Goal: Task Accomplishment & Management: Complete application form

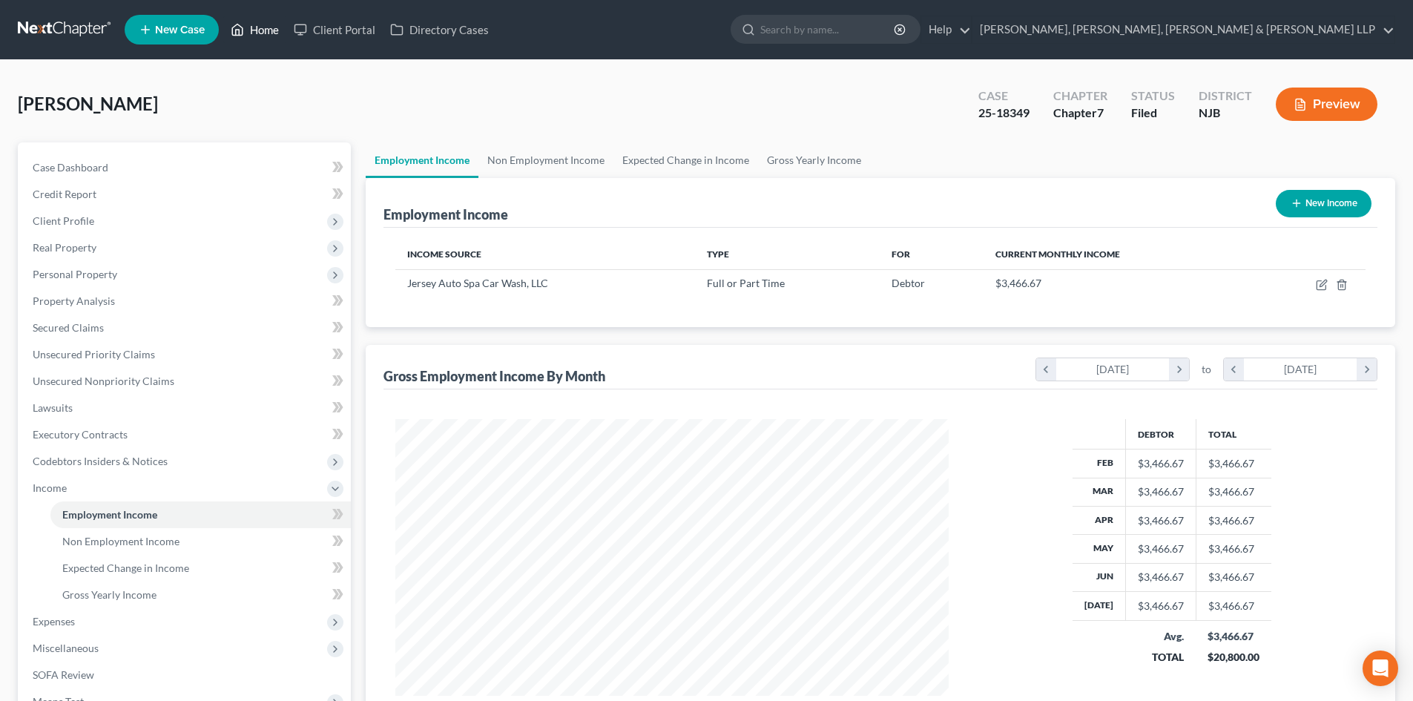
scroll to position [277, 583]
click at [274, 30] on link "Home" at bounding box center [254, 29] width 63 height 27
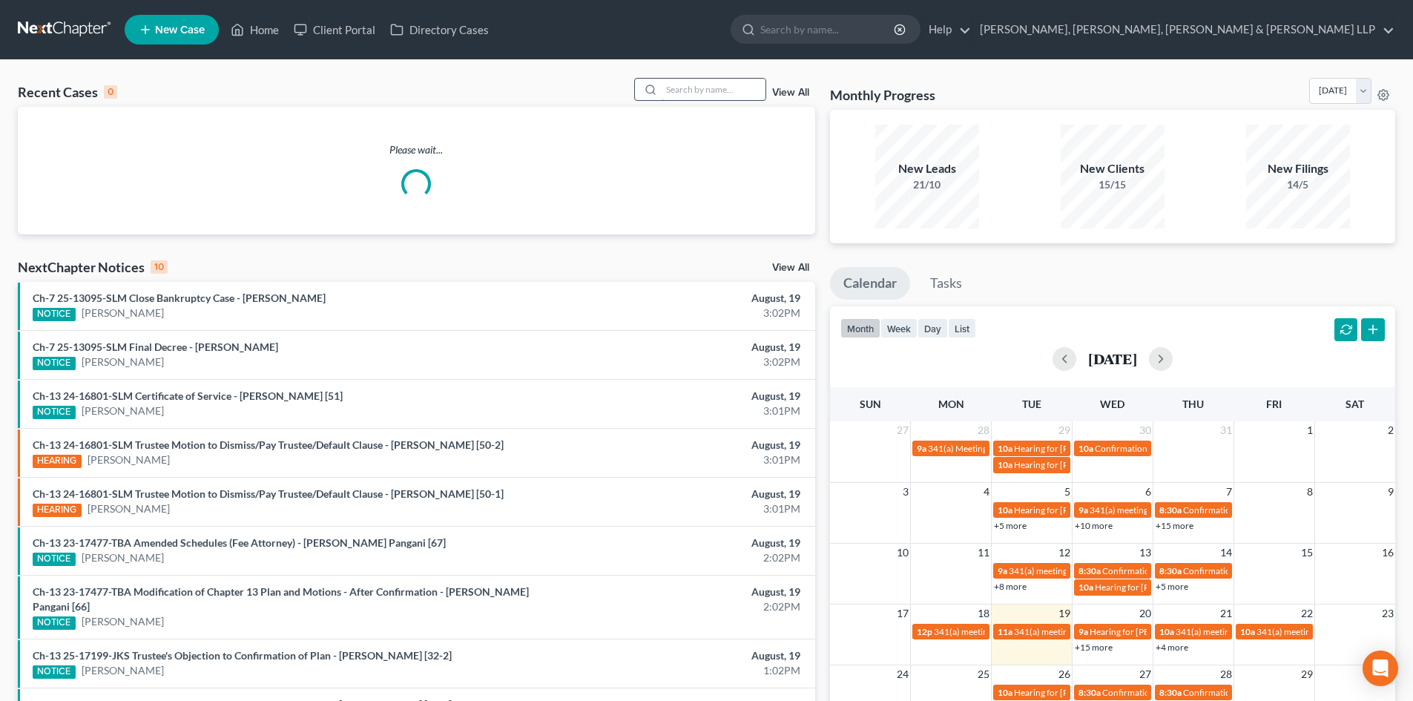
click at [719, 94] on input "search" at bounding box center [713, 90] width 104 height 22
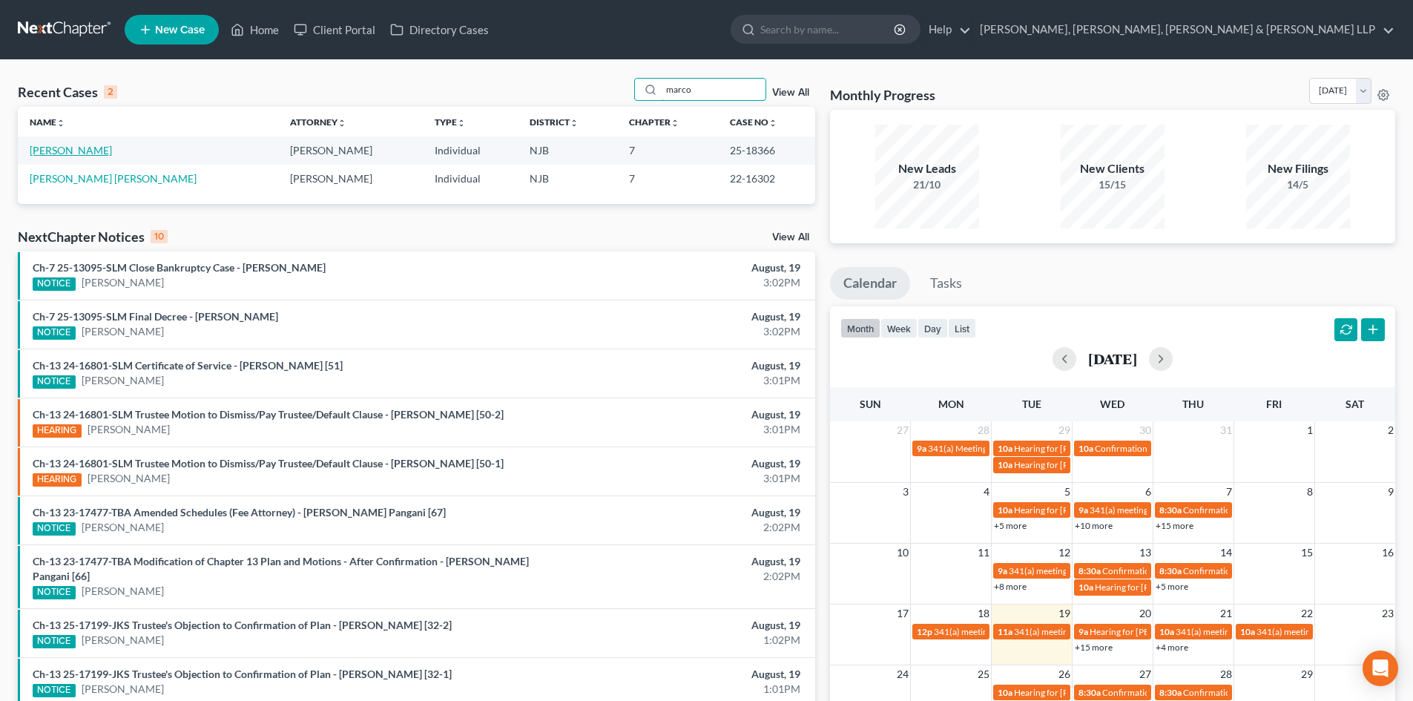
type input "marco"
click at [79, 146] on link "[PERSON_NAME]" at bounding box center [71, 150] width 82 height 13
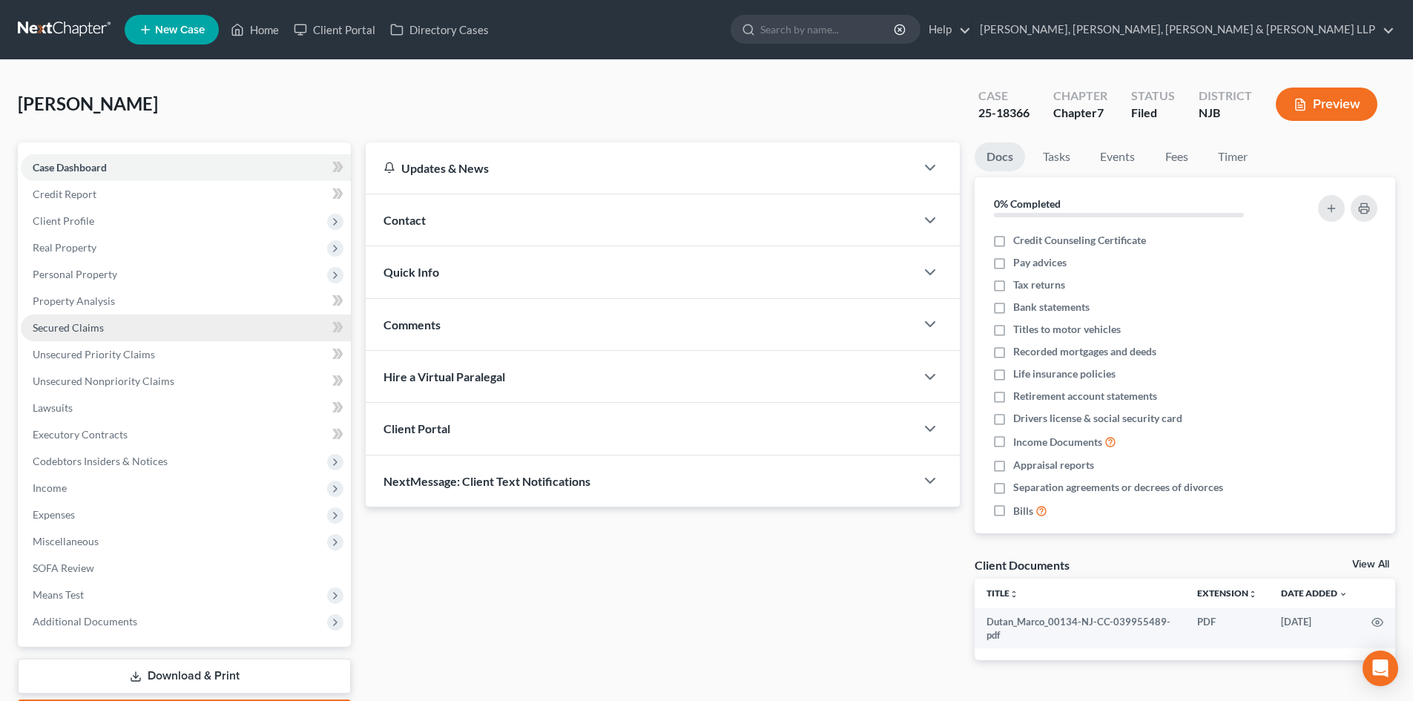
click at [113, 331] on link "Secured Claims" at bounding box center [186, 327] width 330 height 27
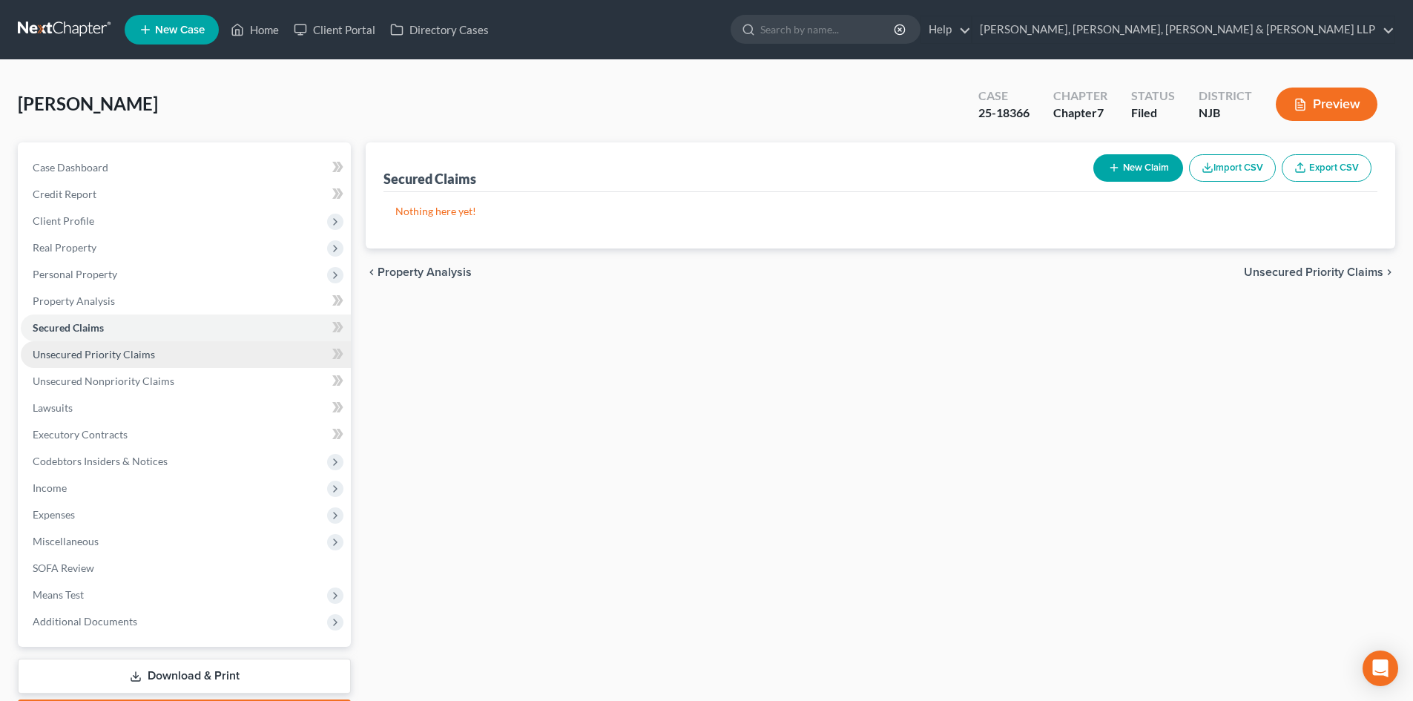
click at [116, 357] on span "Unsecured Priority Claims" at bounding box center [94, 354] width 122 height 13
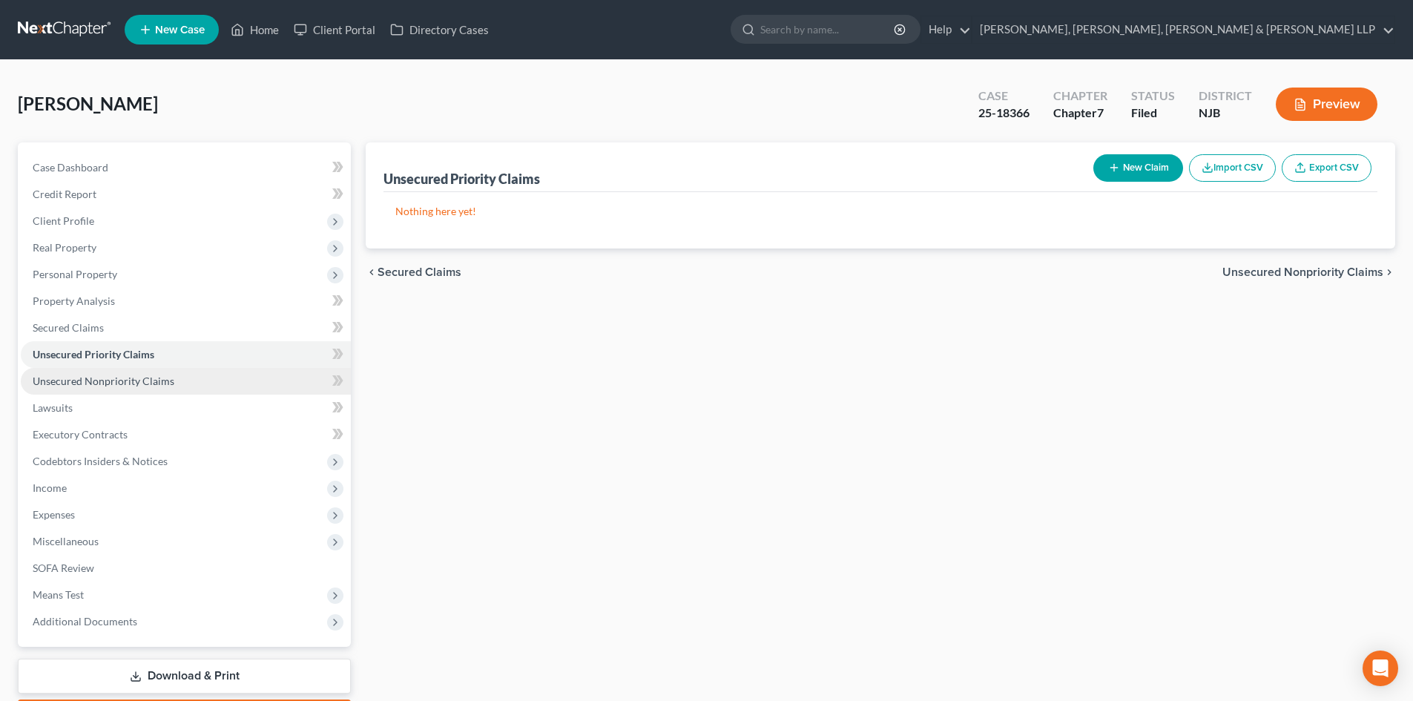
click at [116, 373] on link "Unsecured Nonpriority Claims" at bounding box center [186, 381] width 330 height 27
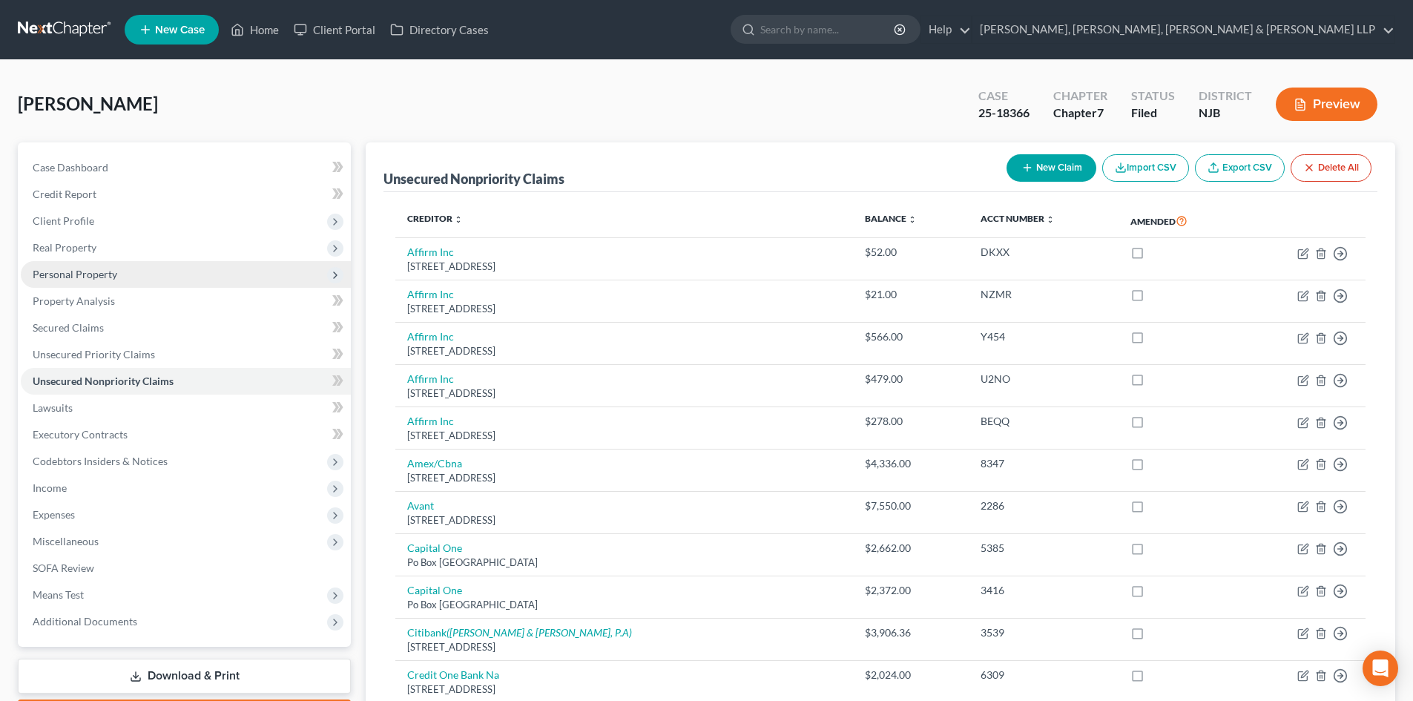
drag, startPoint x: 112, startPoint y: 265, endPoint x: 113, endPoint y: 274, distance: 8.9
click at [112, 265] on span "Personal Property" at bounding box center [186, 274] width 330 height 27
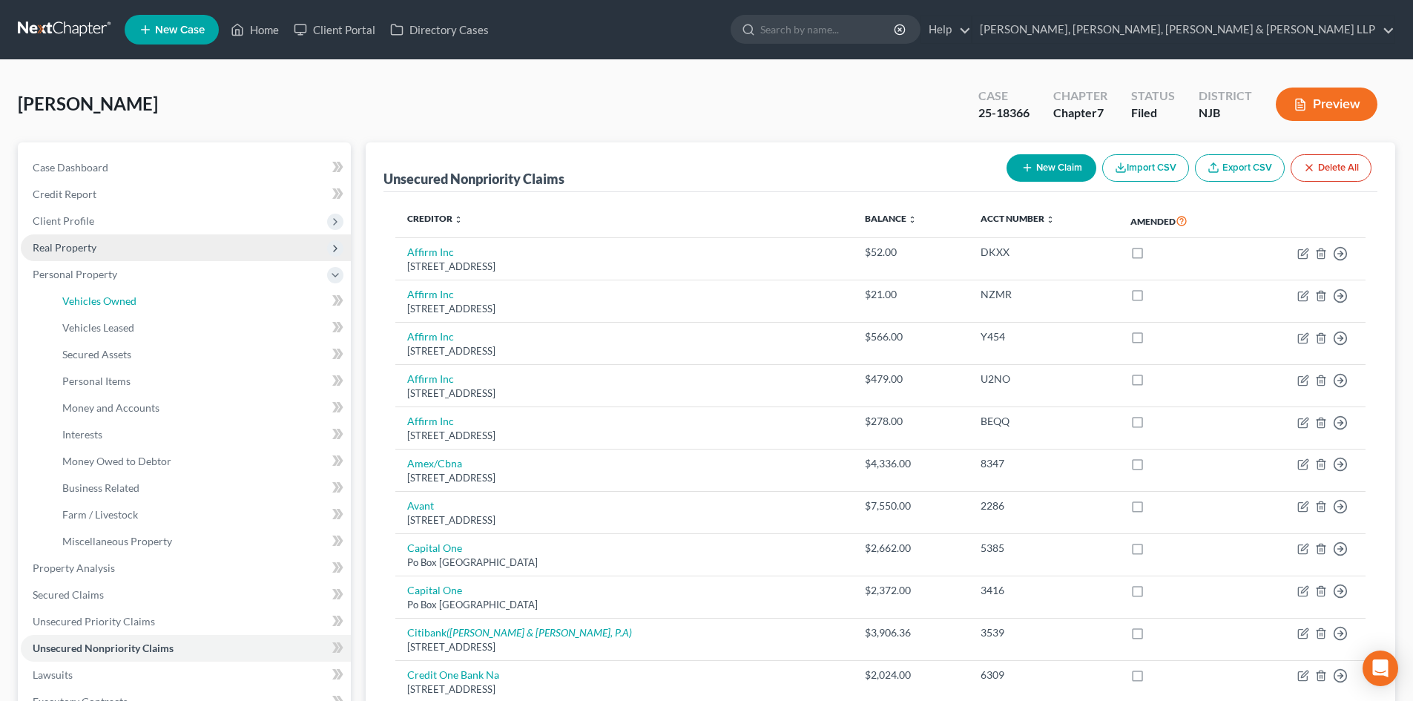
drag, startPoint x: 118, startPoint y: 298, endPoint x: 270, endPoint y: 247, distance: 160.4
click at [119, 299] on span "Vehicles Owned" at bounding box center [99, 300] width 74 height 13
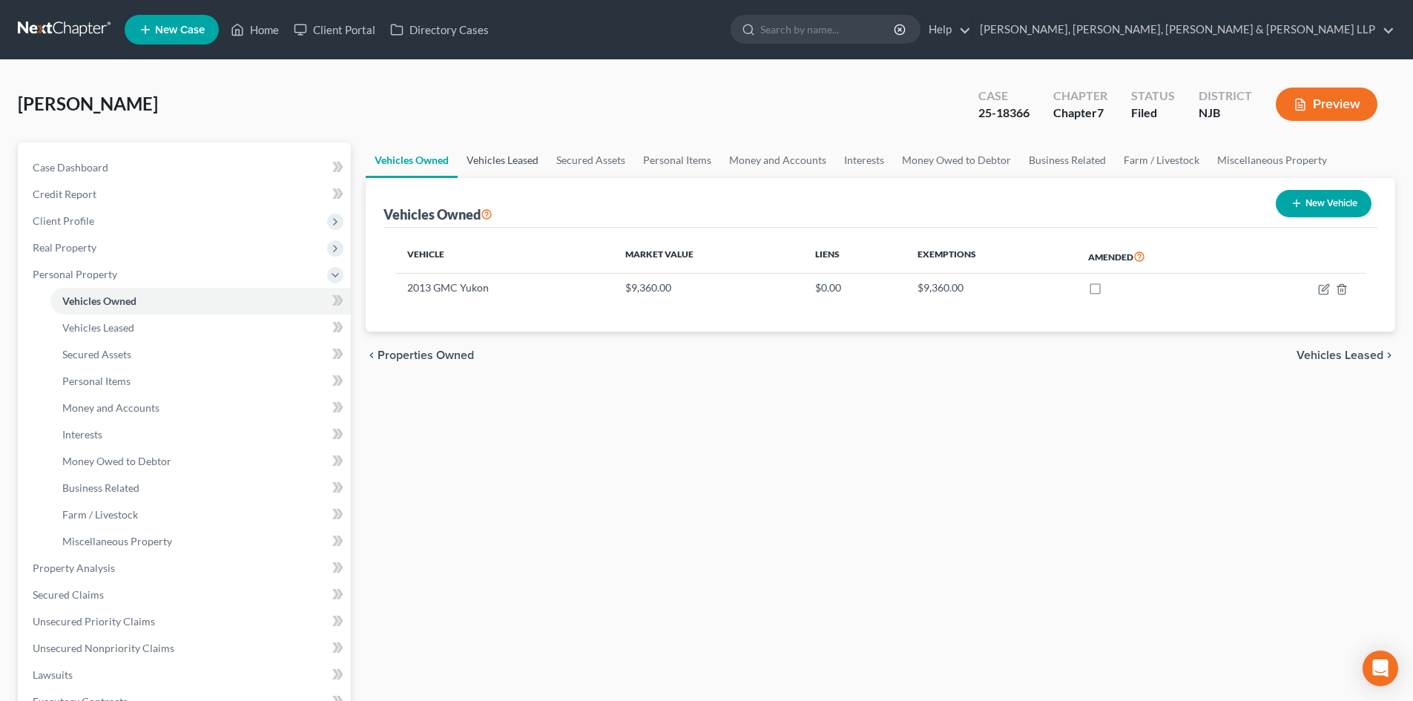
click at [495, 162] on link "Vehicles Leased" at bounding box center [503, 160] width 90 height 36
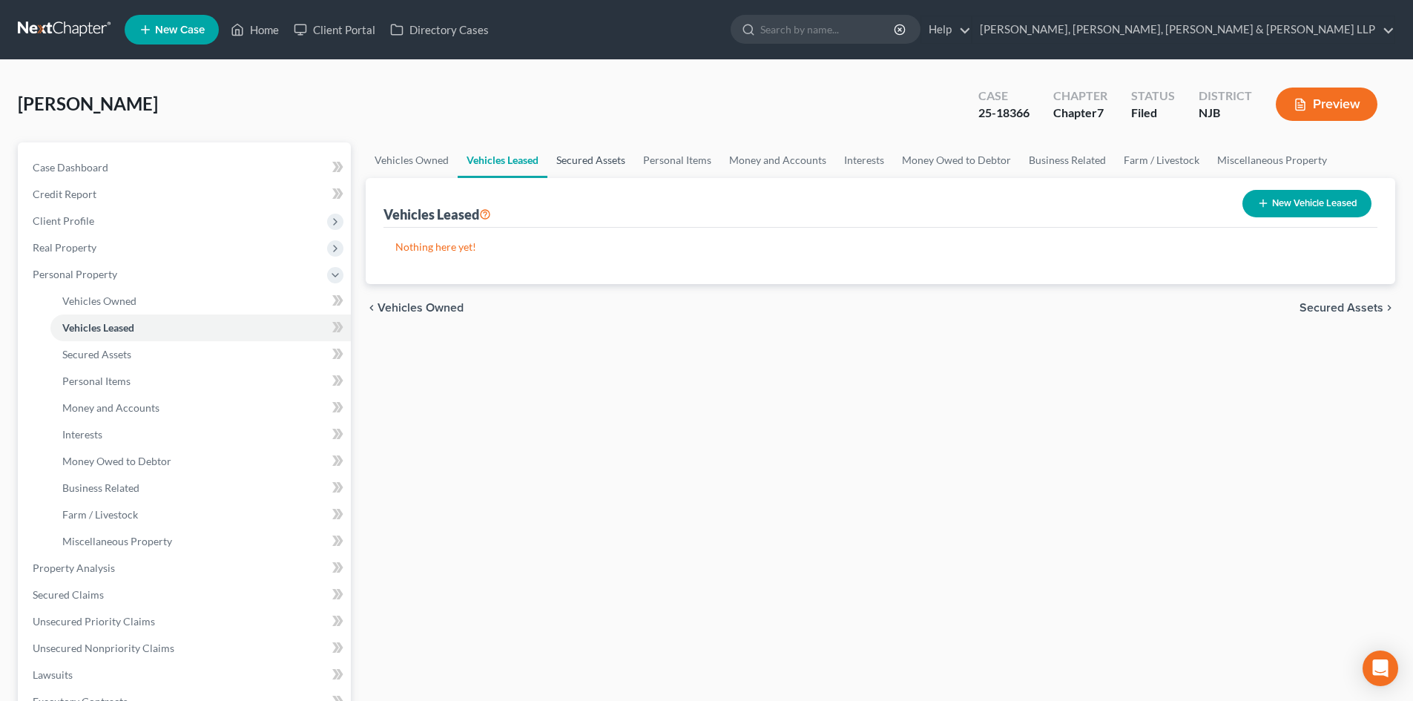
drag, startPoint x: 570, startPoint y: 159, endPoint x: 625, endPoint y: 163, distance: 55.1
click at [571, 159] on link "Secured Assets" at bounding box center [590, 160] width 87 height 36
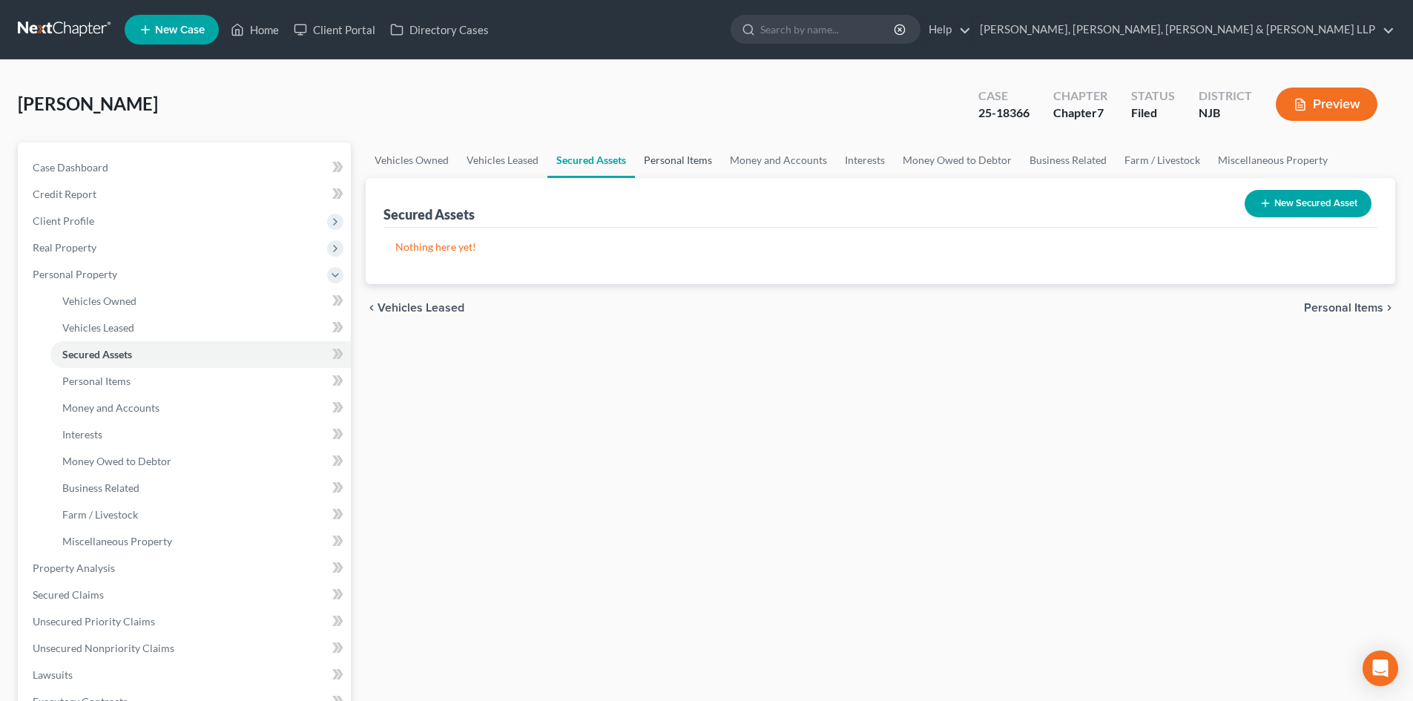
click at [665, 165] on link "Personal Items" at bounding box center [678, 160] width 86 height 36
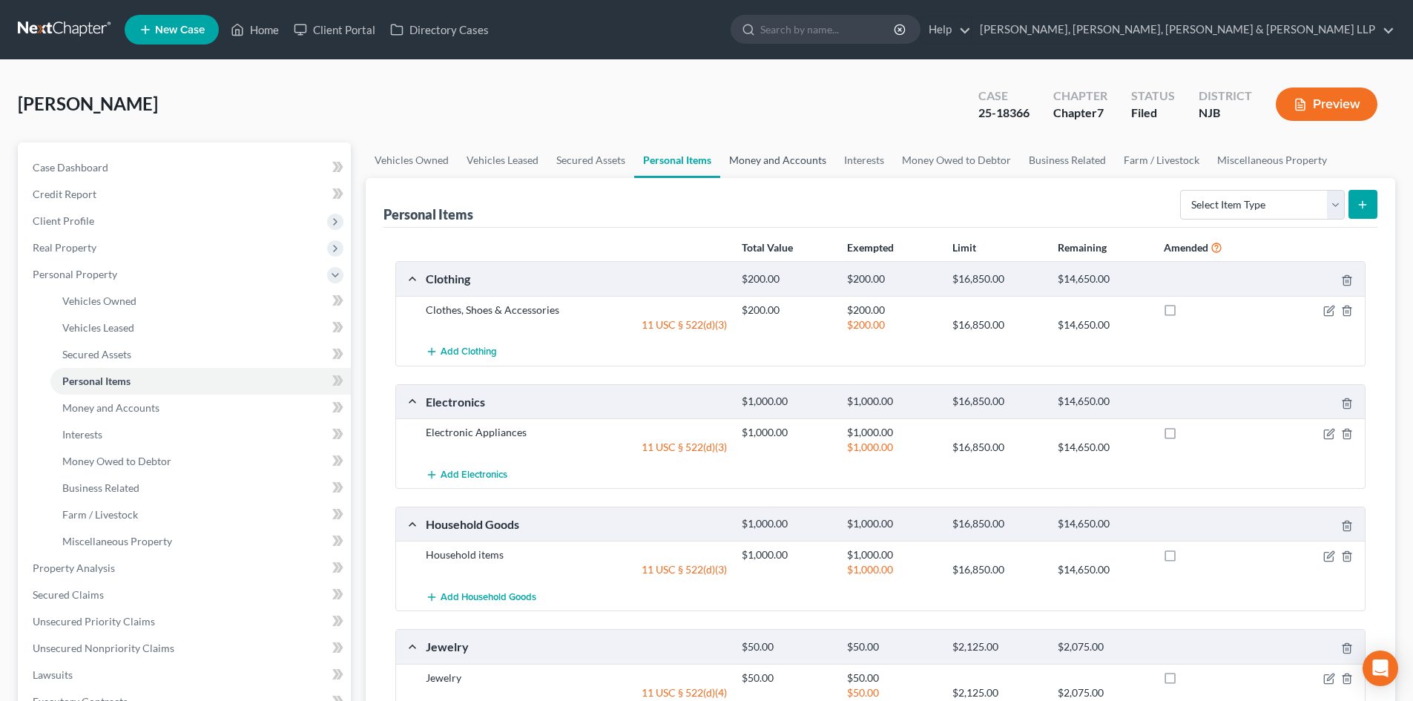
click at [778, 169] on link "Money and Accounts" at bounding box center [777, 160] width 115 height 36
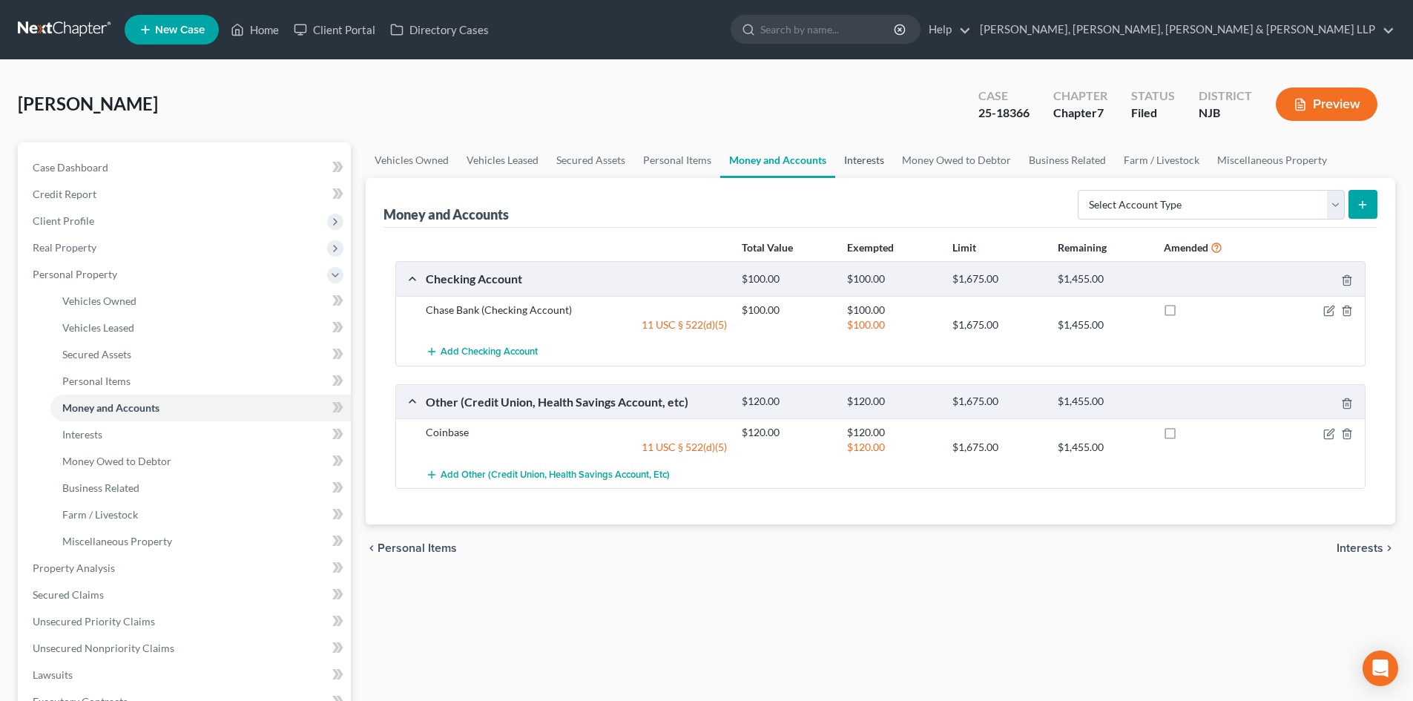
click at [845, 170] on link "Interests" at bounding box center [864, 160] width 58 height 36
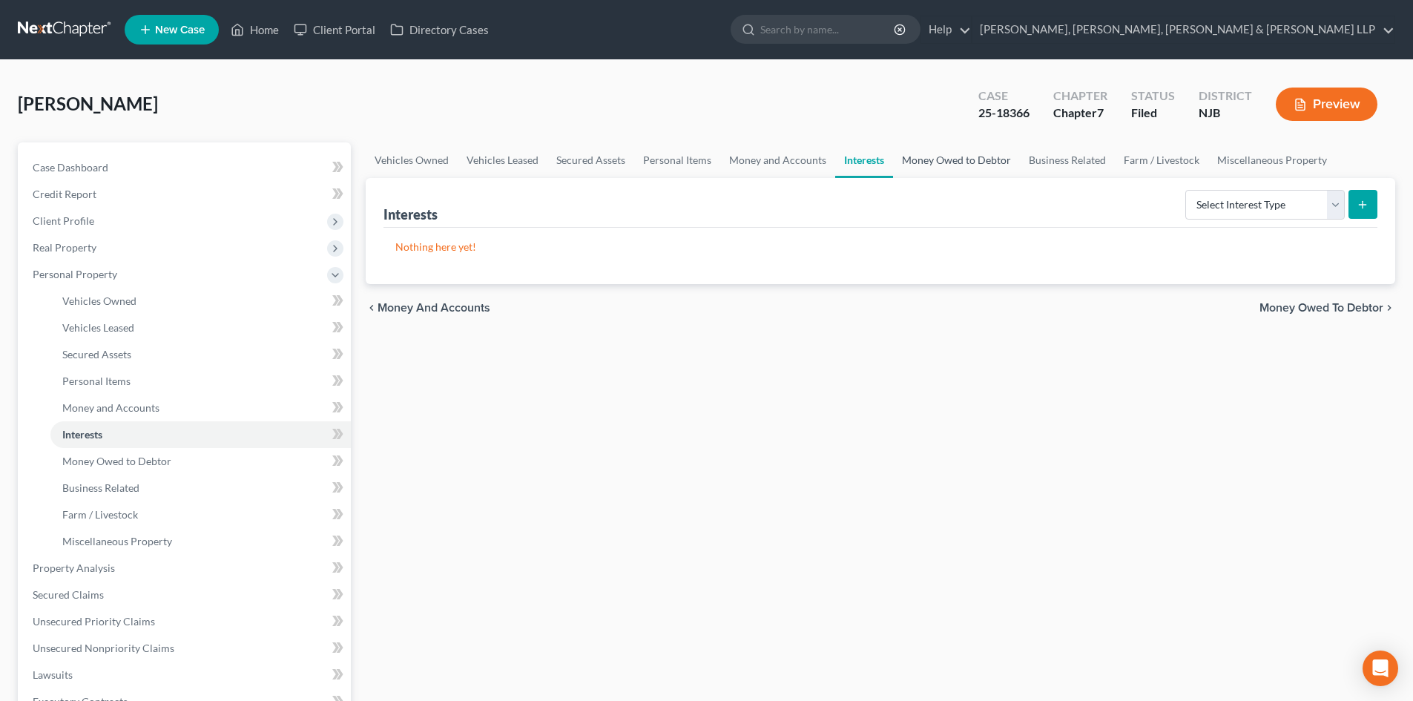
click at [912, 167] on link "Money Owed to Debtor" at bounding box center [956, 160] width 127 height 36
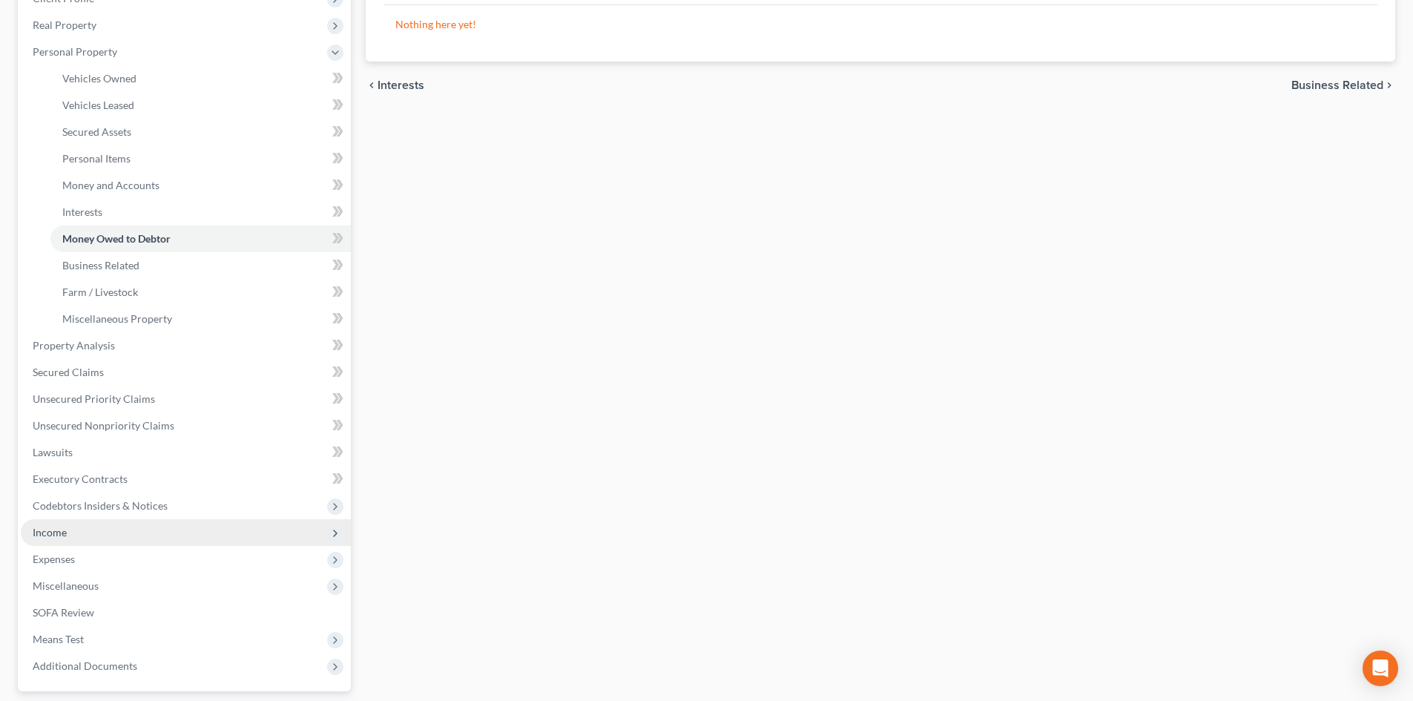
click at [42, 540] on span "Income" at bounding box center [186, 532] width 330 height 27
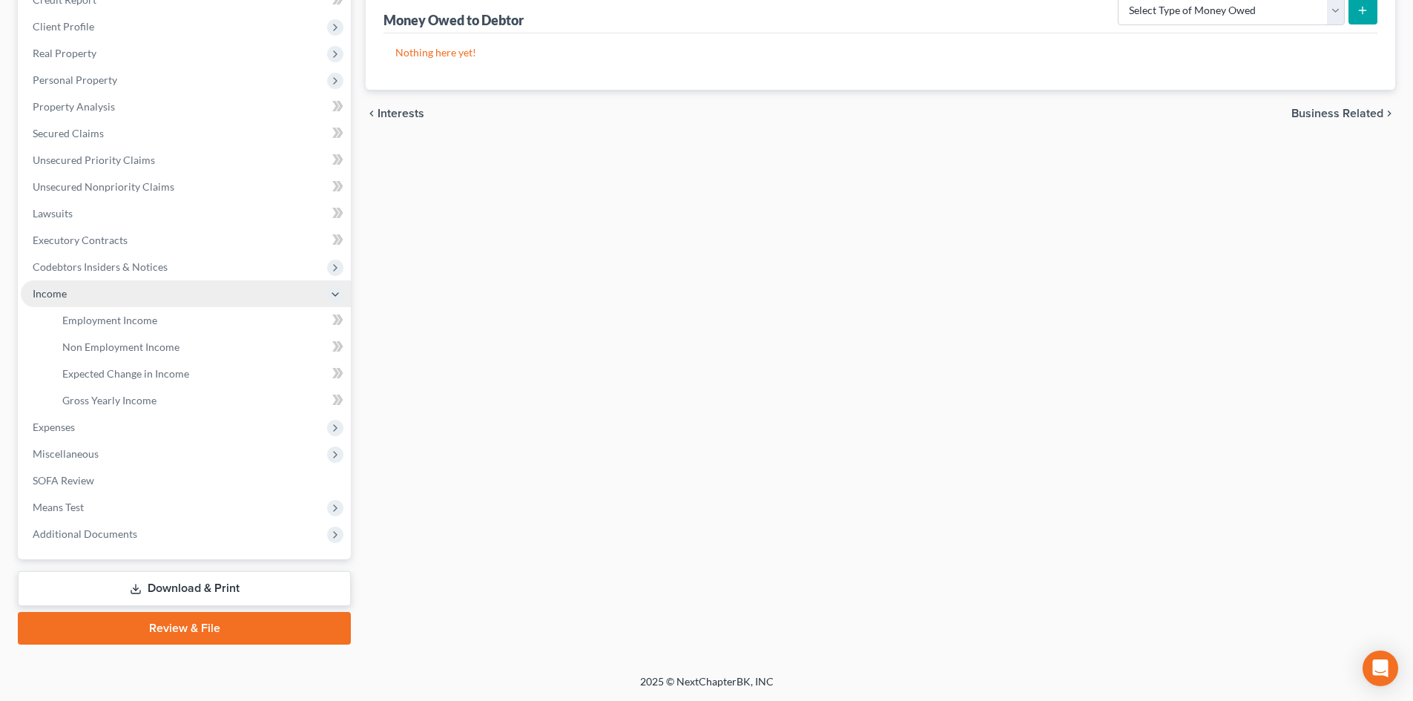
click at [122, 306] on span "Income" at bounding box center [186, 293] width 330 height 27
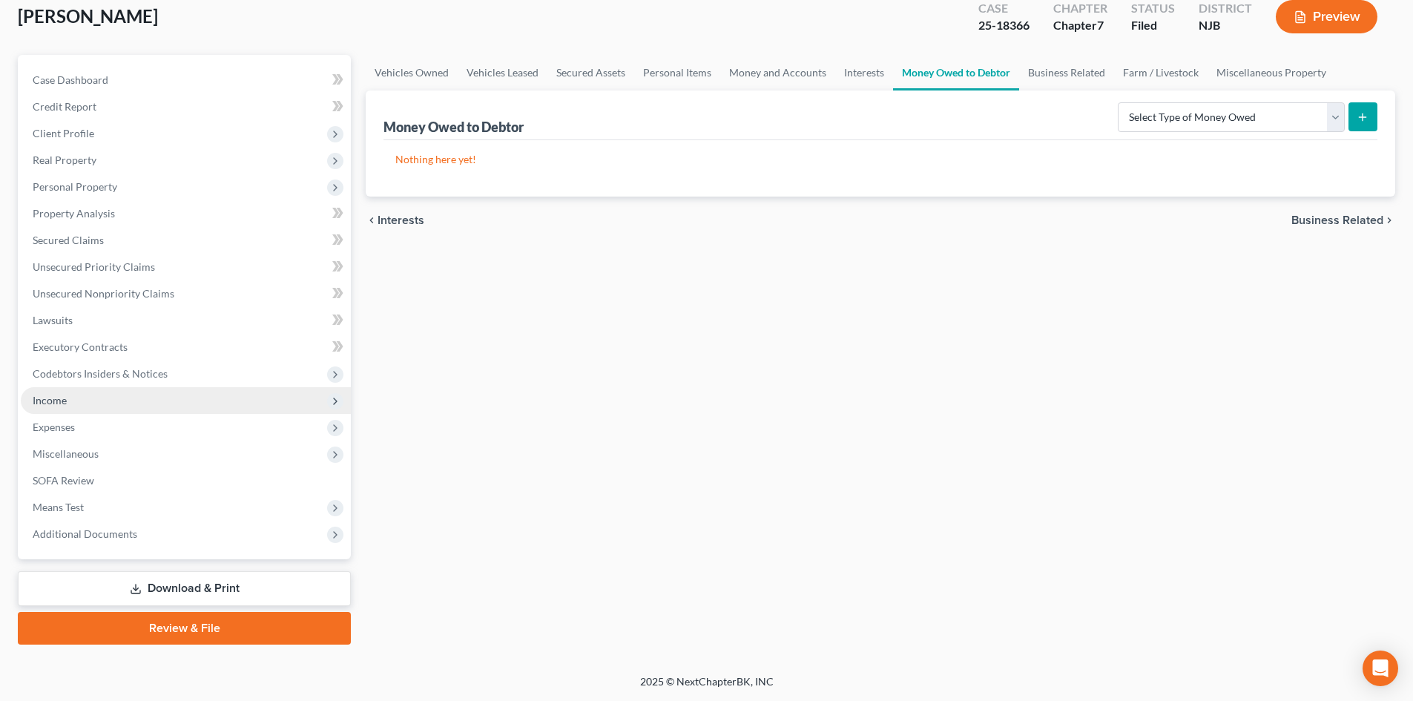
click at [84, 402] on span "Income" at bounding box center [186, 400] width 330 height 27
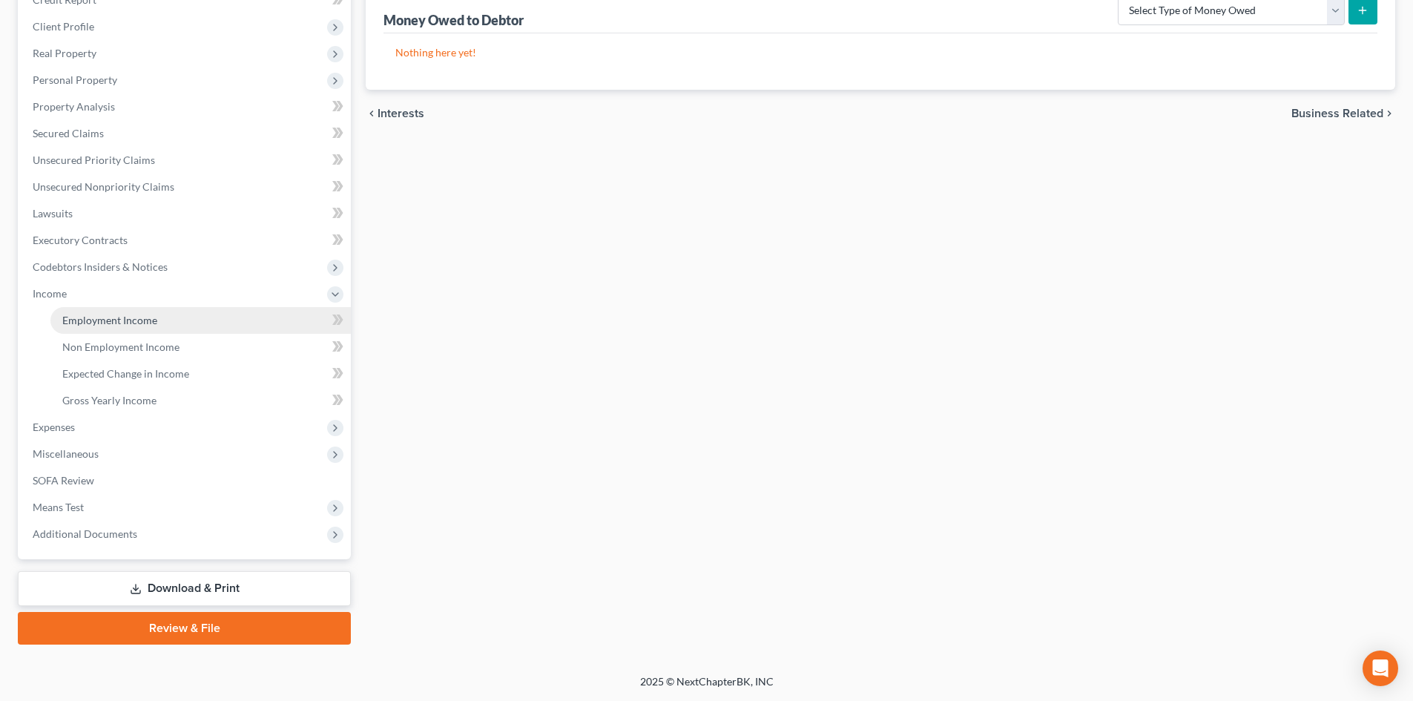
click at [142, 330] on link "Employment Income" at bounding box center [200, 320] width 300 height 27
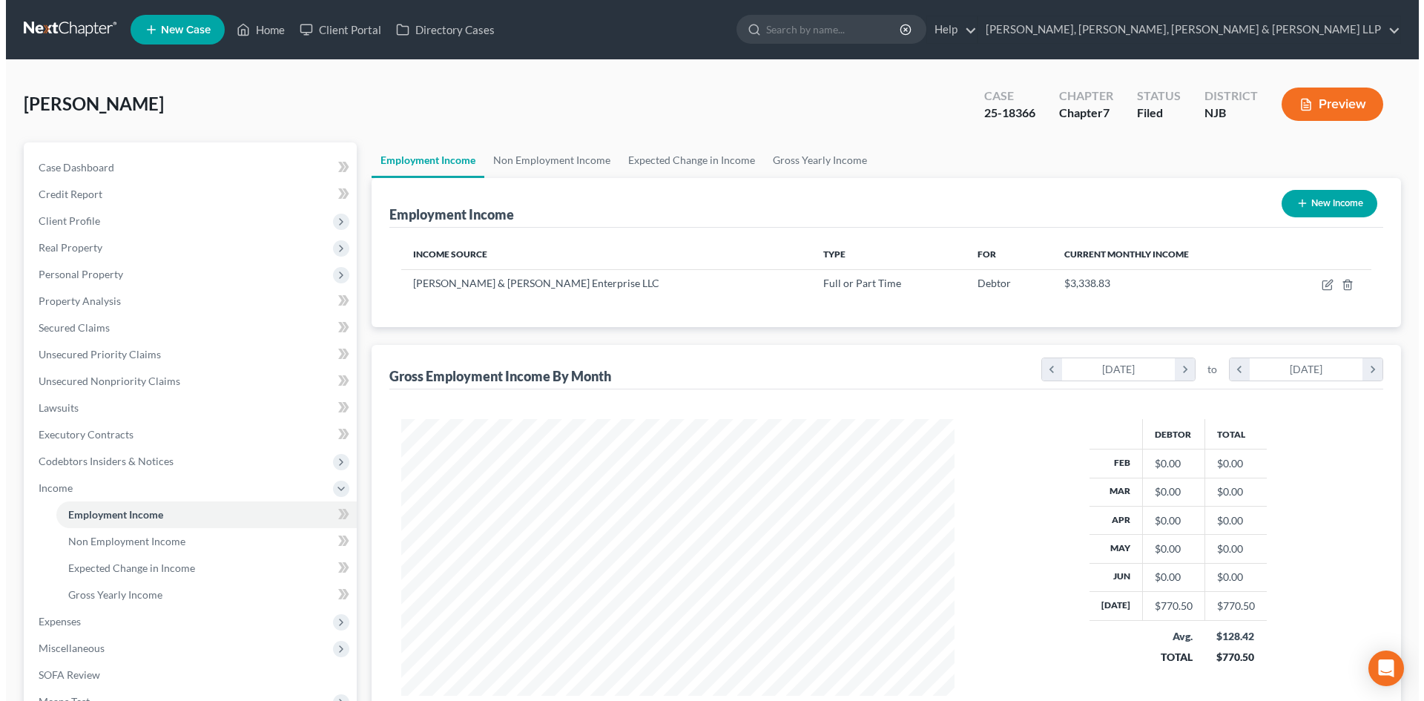
scroll to position [277, 583]
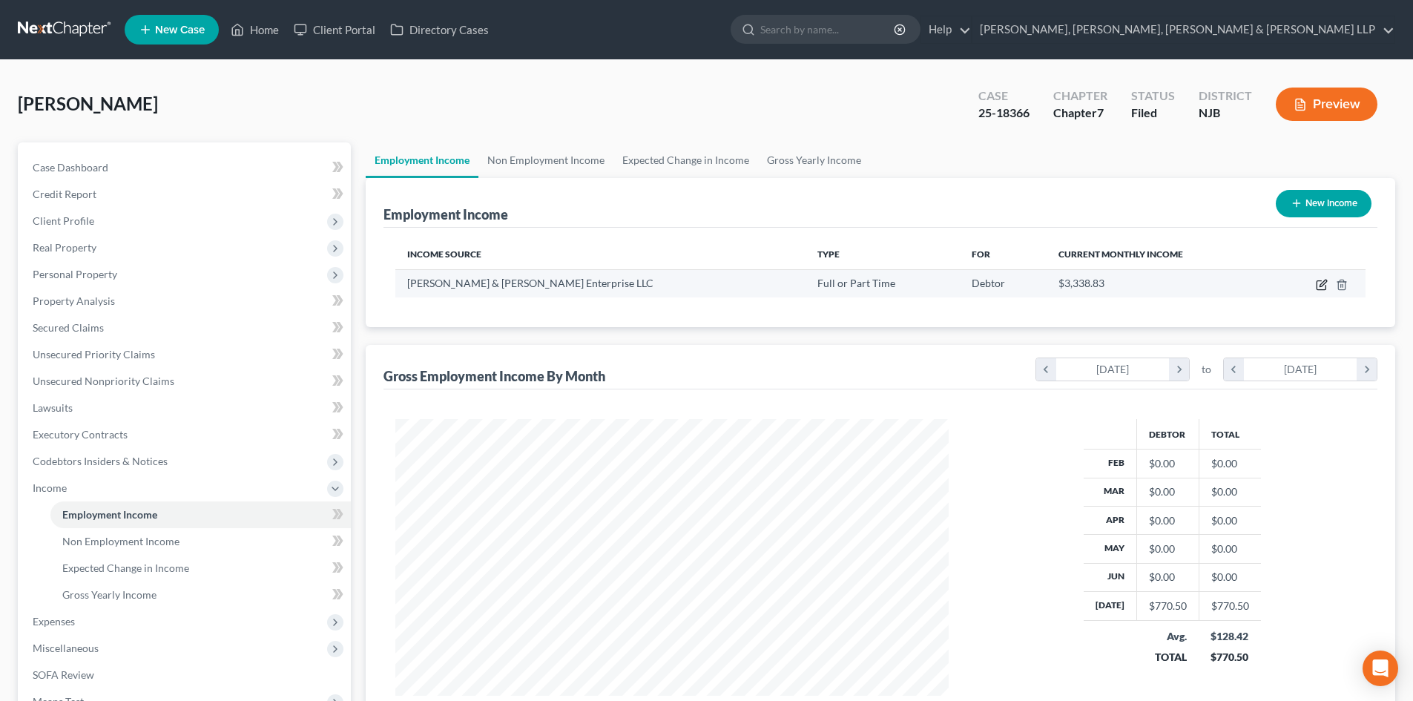
click at [1321, 281] on icon "button" at bounding box center [1320, 285] width 9 height 9
select select "0"
select select "33"
select select "3"
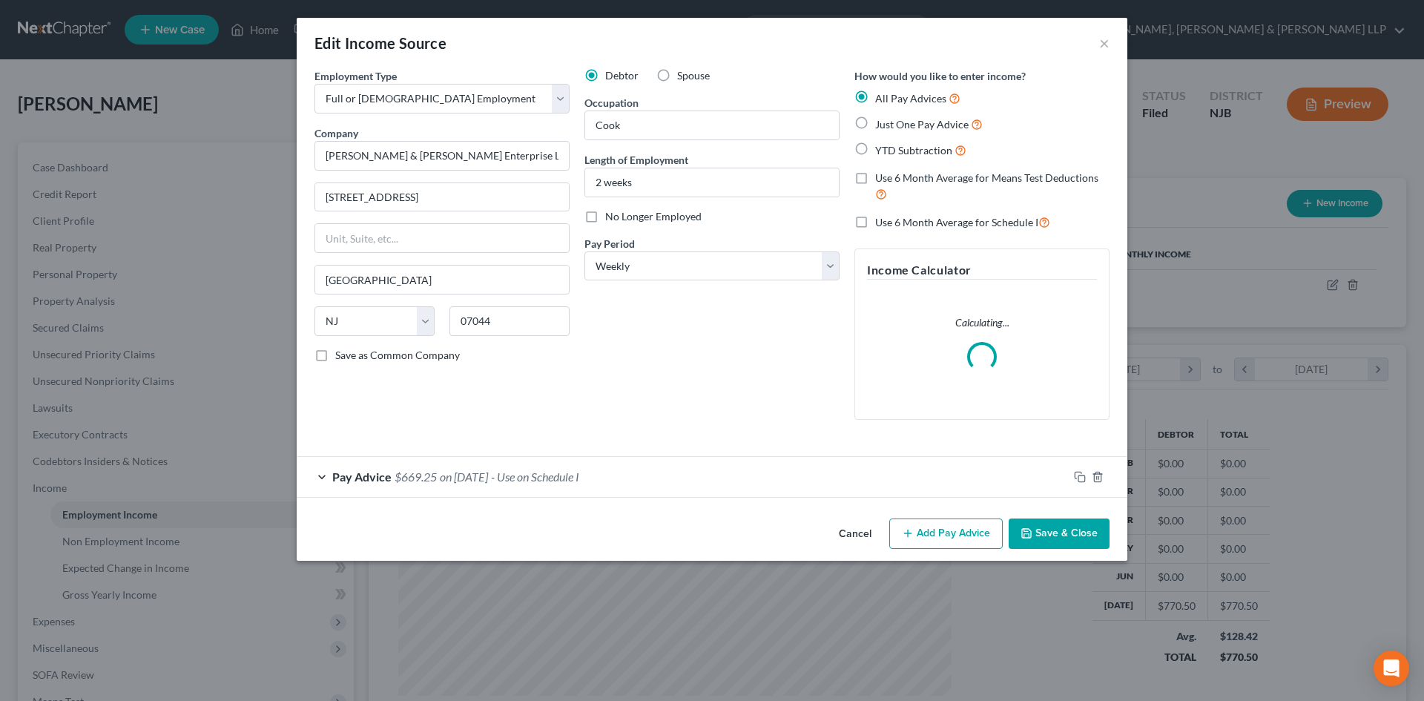
scroll to position [279, 588]
